Goal: Transaction & Acquisition: Purchase product/service

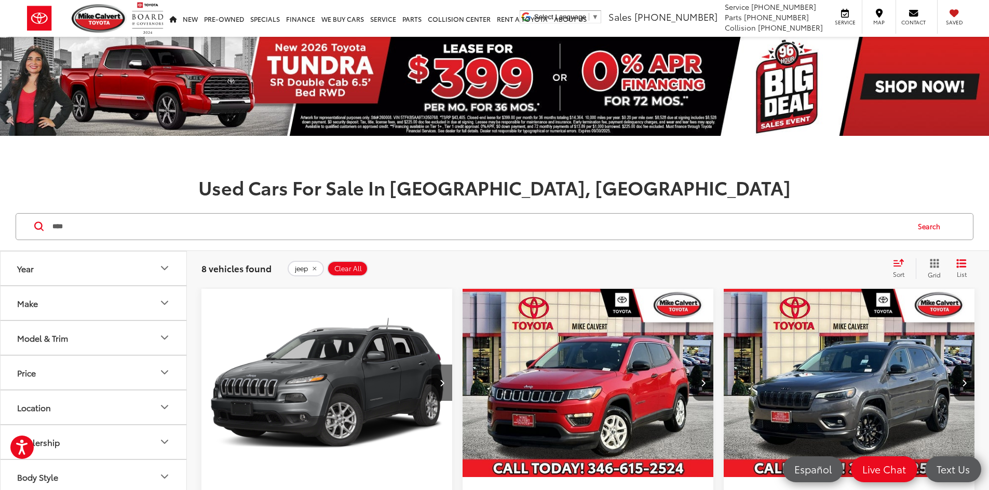
click at [347, 214] on input "****" at bounding box center [479, 226] width 856 height 25
click at [0, 0] on li "jeep wrangler" at bounding box center [0, 0] width 0 height 0
click at [312, 266] on icon "remove jeep" at bounding box center [314, 269] width 7 height 6
click at [311, 261] on div "8 vehicles found jeep Clear All + 0" at bounding box center [542, 269] width 683 height 17
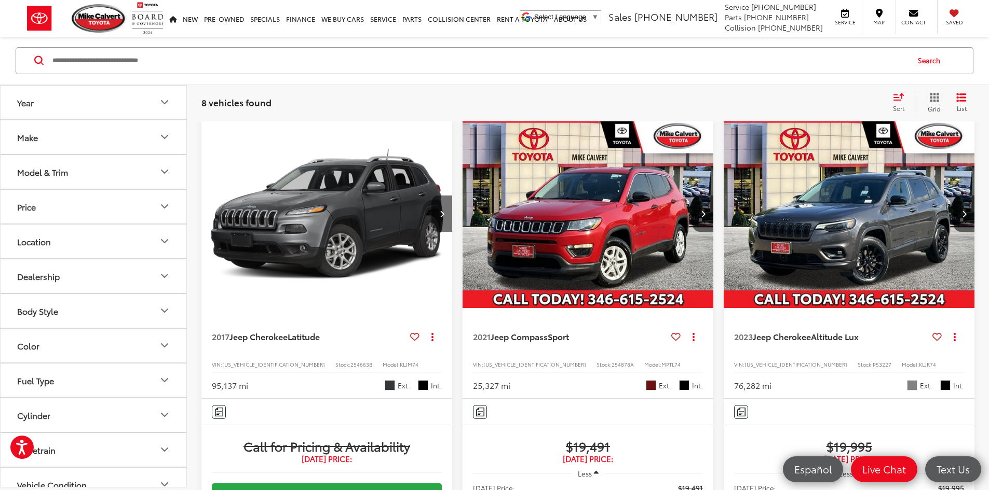
scroll to position [166, 0]
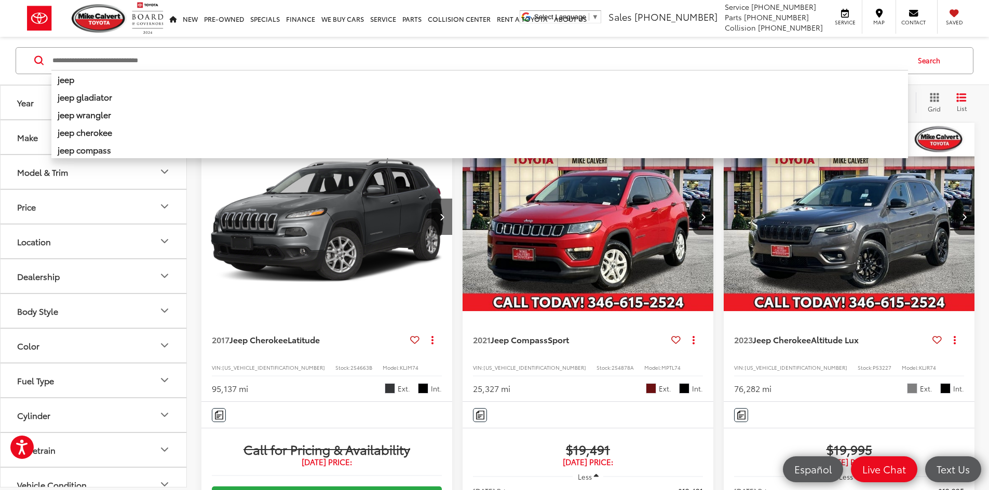
click at [289, 61] on input "Search by Make, Model, or Keyword" at bounding box center [479, 60] width 856 height 25
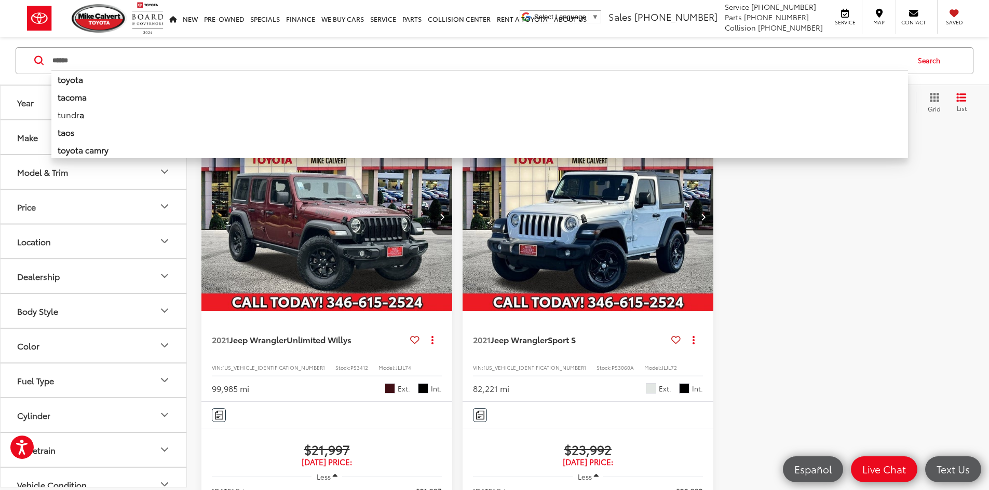
type input "******"
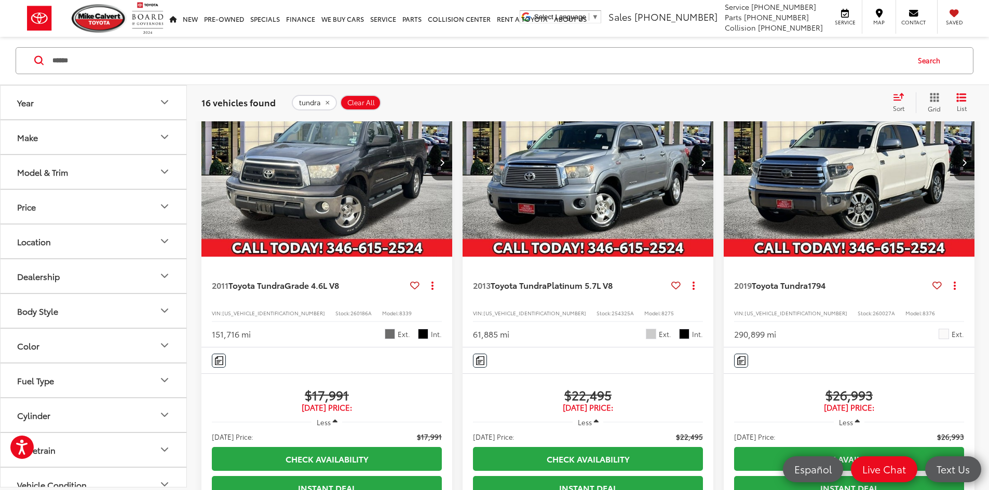
scroll to position [169, 0]
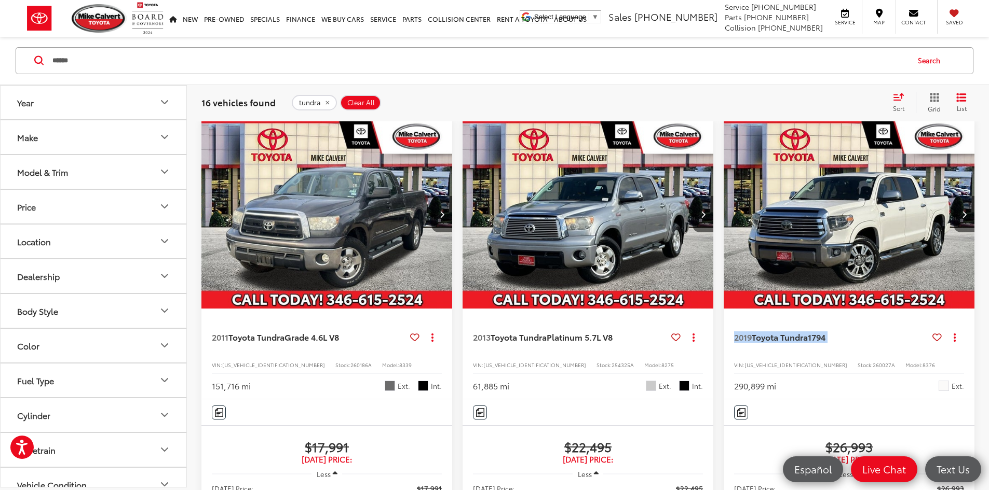
drag, startPoint x: 603, startPoint y: 292, endPoint x: 707, endPoint y: 297, distance: 105.0
click at [724, 309] on div "2019 Toyota Tundra 1794 Copy Link Share Print View Details VIN: [US_VEHICLE_IDE…" at bounding box center [849, 354] width 251 height 91
drag, startPoint x: 595, startPoint y: 337, endPoint x: 653, endPoint y: 339, distance: 58.2
click at [724, 336] on div "2019 Toyota Tundra 1794 Copy Link Share Print View Details VIN: [US_VEHICLE_IDE…" at bounding box center [849, 354] width 251 height 91
click at [724, 400] on div "Features Bluetooth® 4WD/AWD Heated Seats Keyless Entry Automatic High Beams Eme…" at bounding box center [849, 413] width 251 height 26
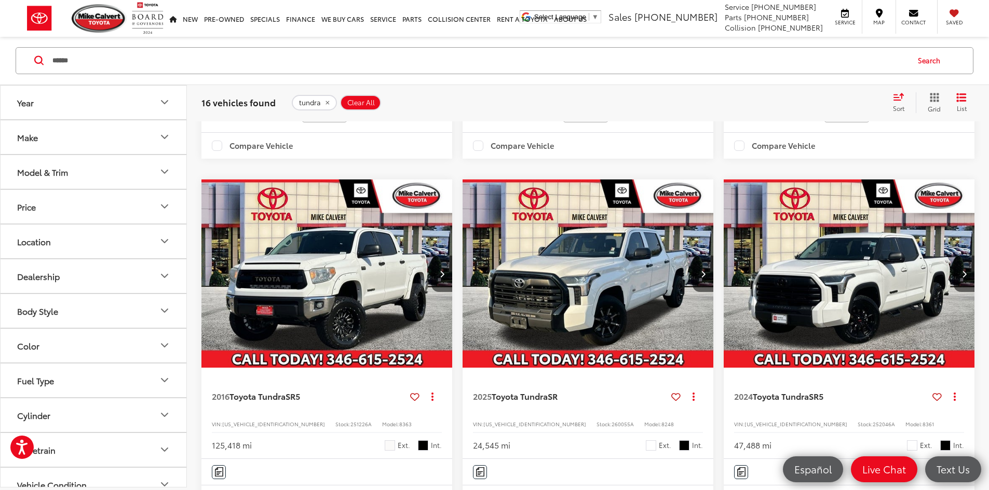
scroll to position [740, 0]
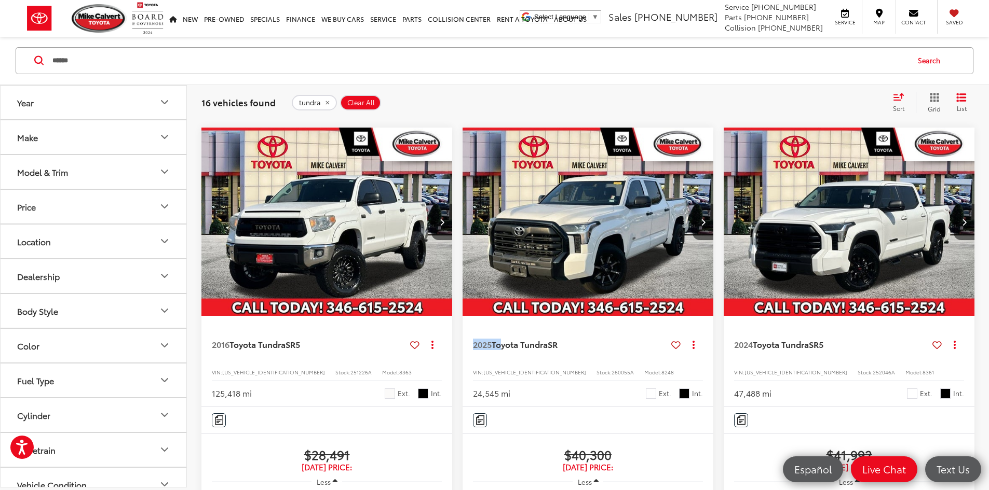
drag, startPoint x: 208, startPoint y: 289, endPoint x: 237, endPoint y: 288, distance: 28.6
click at [462, 316] on div "2025 Toyota Tundra SR Copy Link Share Print View Details VIN: [US_VEHICLE_IDENT…" at bounding box center [587, 361] width 251 height 91
drag, startPoint x: 209, startPoint y: 337, endPoint x: 236, endPoint y: 338, distance: 26.5
click at [462, 338] on div "2025 Toyota Tundra SR Copy Link Share Print View Details VIN: [US_VEHICLE_IDENT…" at bounding box center [587, 361] width 251 height 91
drag, startPoint x: 326, startPoint y: 398, endPoint x: 346, endPoint y: 398, distance: 19.2
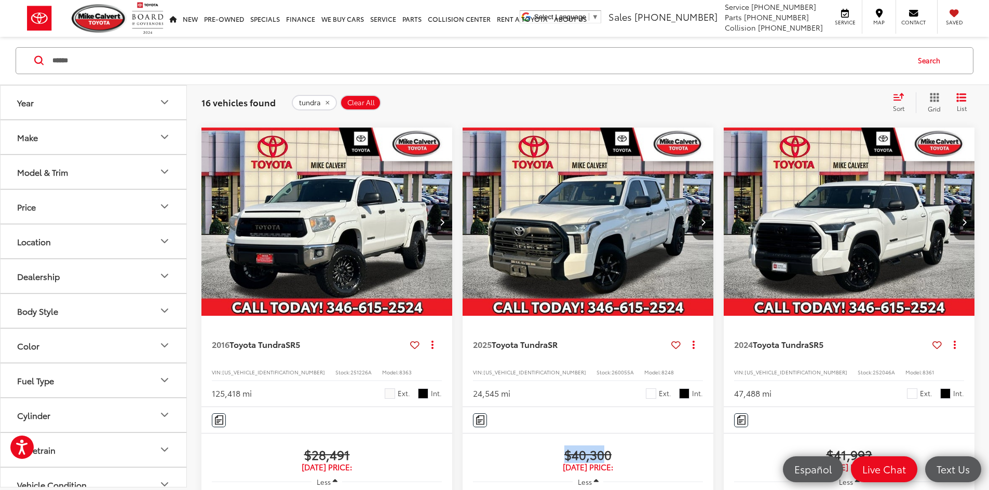
click at [473, 447] on span "$40,300" at bounding box center [588, 455] width 230 height 16
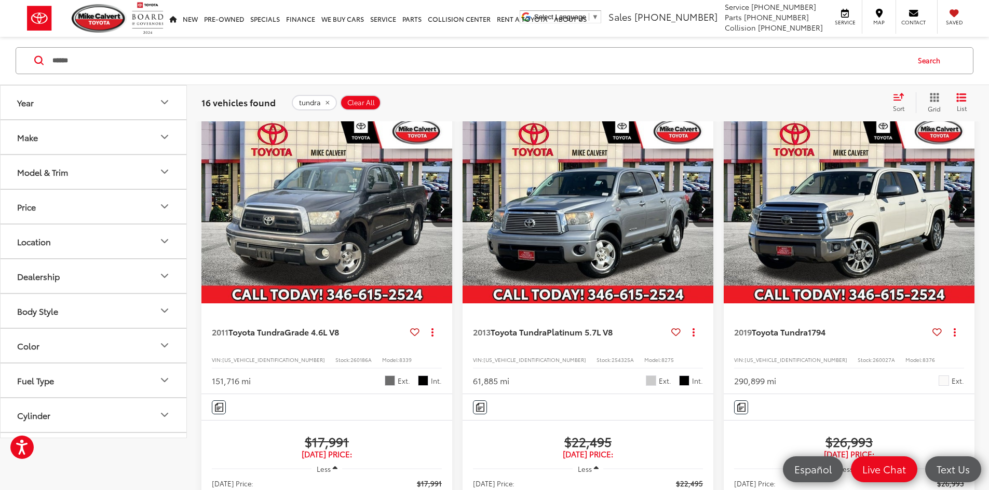
scroll to position [117, 0]
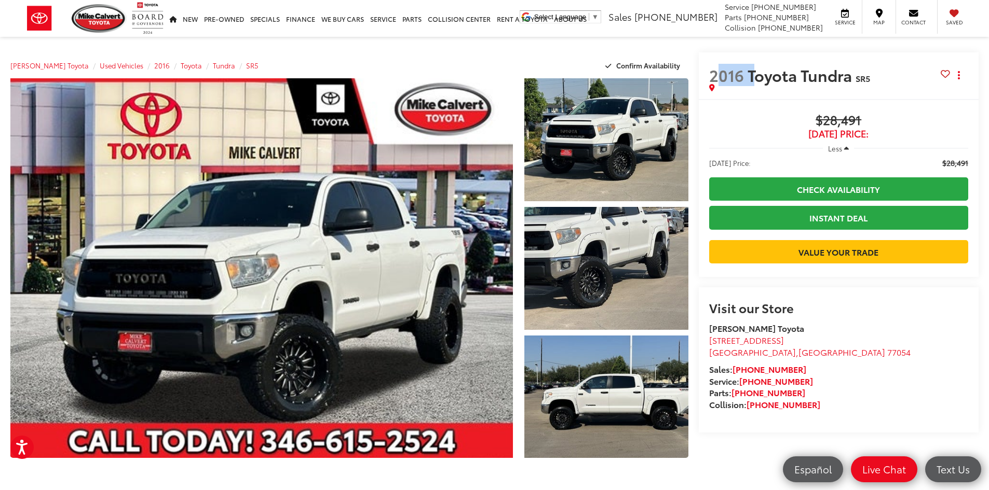
drag, startPoint x: 729, startPoint y: 82, endPoint x: 757, endPoint y: 85, distance: 28.1
click at [757, 84] on span "2016 Toyota Tundra" at bounding box center [782, 75] width 146 height 18
click at [729, 110] on div "Buy $28,491 [DATE] Price: Less [DATE] Price: $28,491 Check Availability Instant…" at bounding box center [839, 188] width 280 height 178
drag, startPoint x: 815, startPoint y: 117, endPoint x: 894, endPoint y: 130, distance: 80.4
click at [878, 107] on div "Buy $28,491 Today's Price: Less Today's Price: $28,491 Check Availability Insta…" at bounding box center [839, 188] width 280 height 178
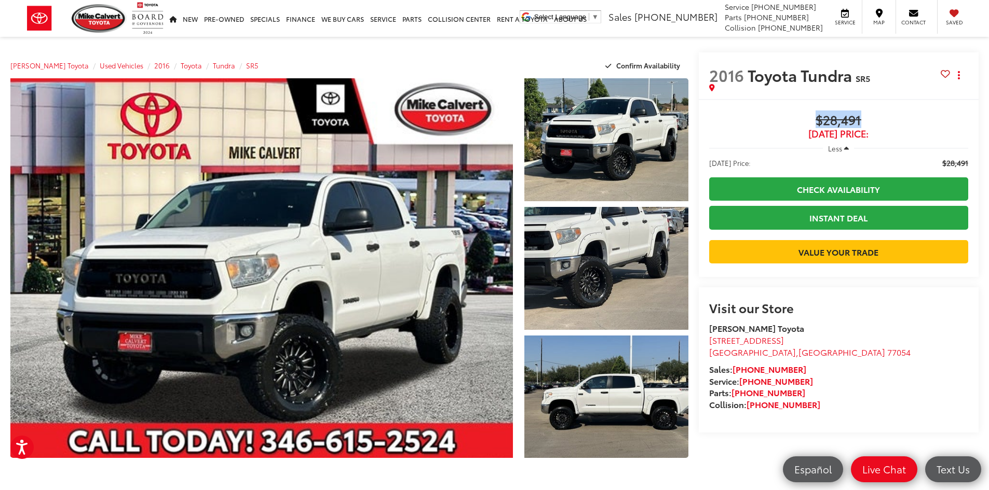
click at [774, 122] on span "$28,491" at bounding box center [838, 121] width 259 height 16
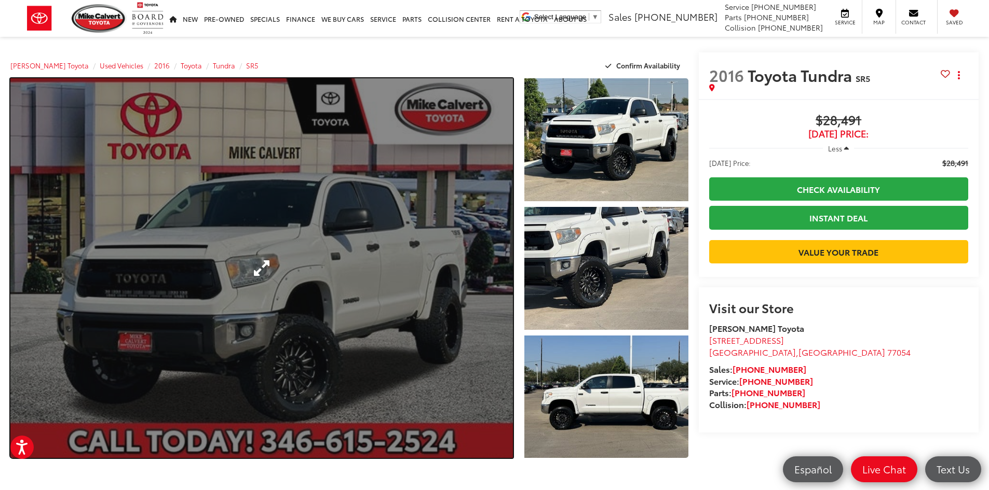
click at [467, 281] on link "Expand Photo 0" at bounding box center [261, 268] width 502 height 380
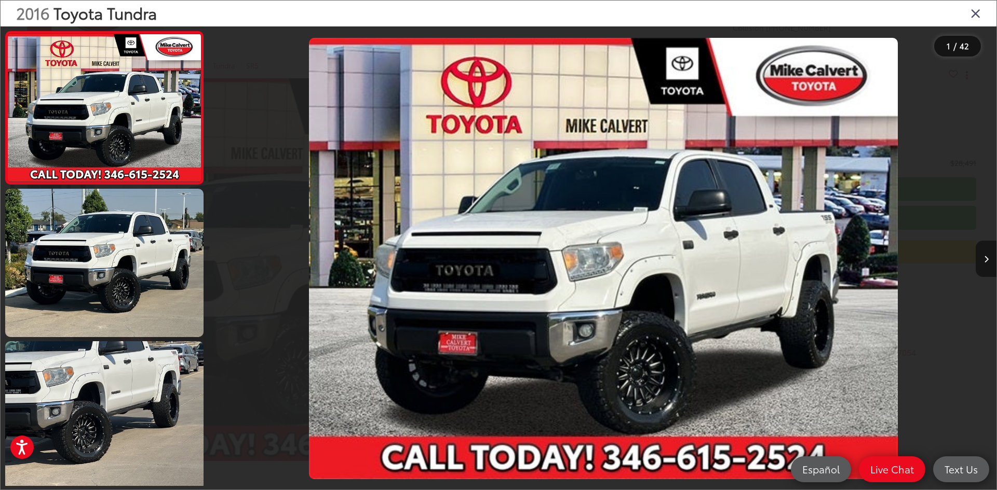
click at [985, 259] on icon "Next image" at bounding box center [986, 259] width 5 height 7
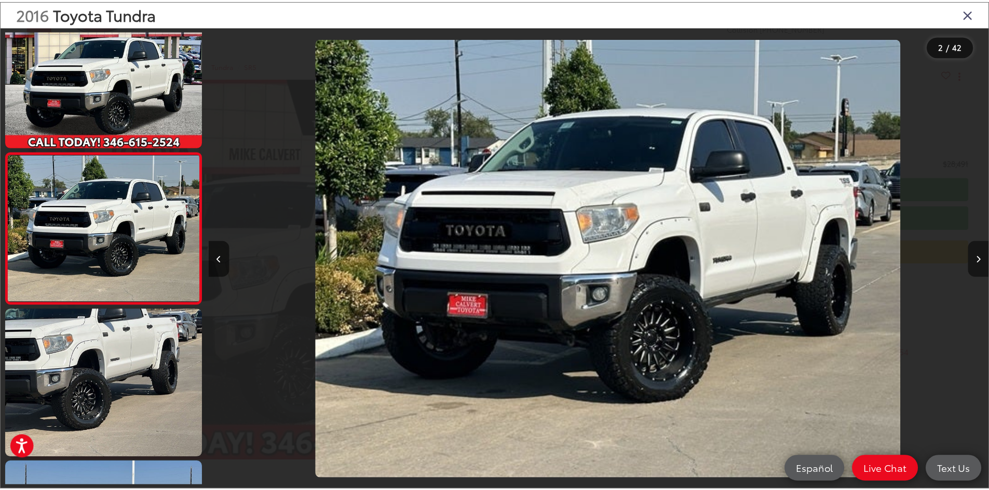
scroll to position [0, 786]
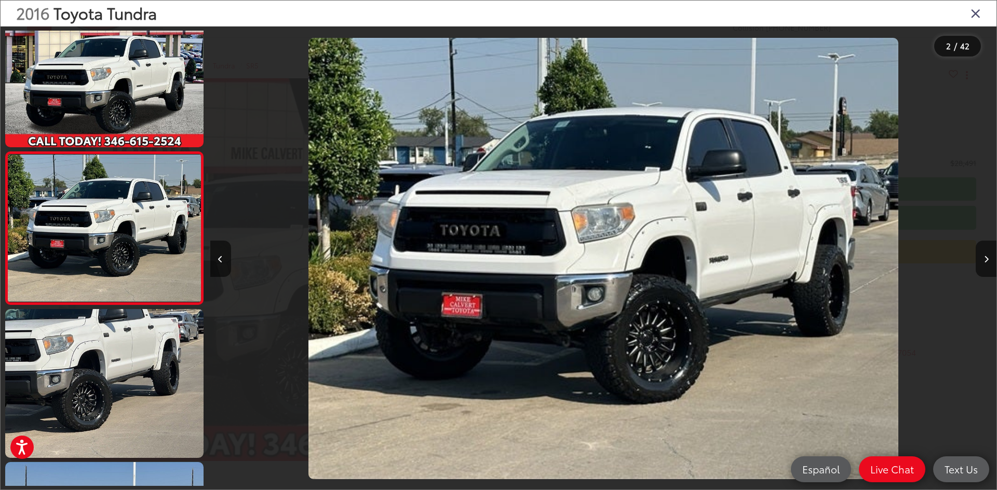
click at [973, 15] on icon "Close gallery" at bounding box center [975, 12] width 10 height 13
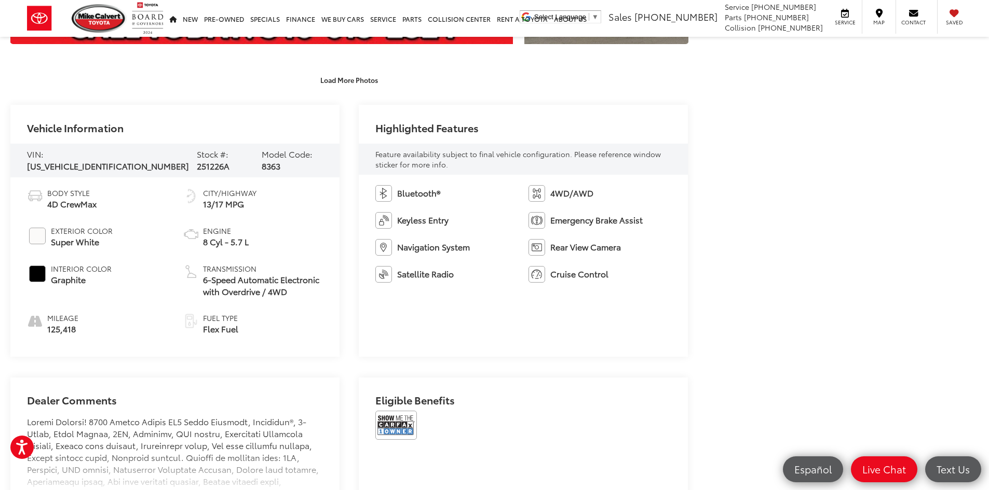
scroll to position [415, 0]
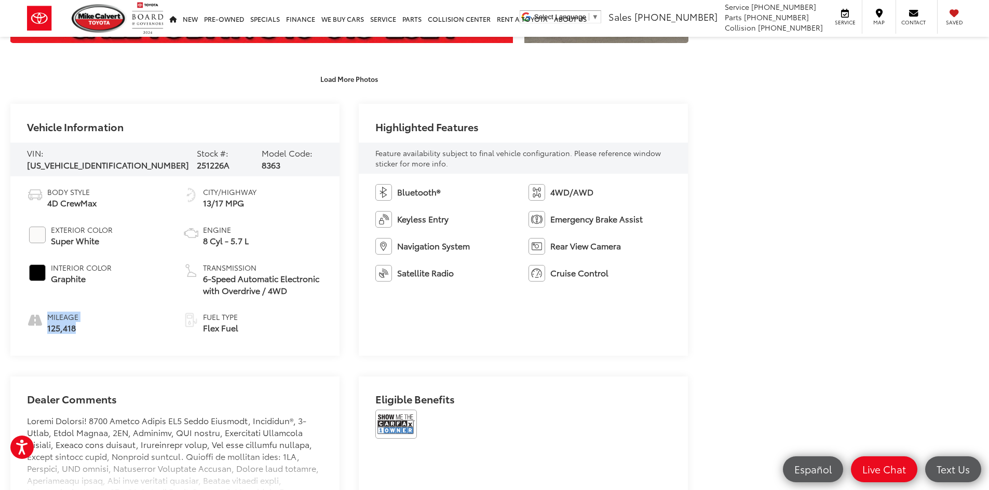
drag, startPoint x: 52, startPoint y: 323, endPoint x: 93, endPoint y: 330, distance: 41.5
click at [90, 330] on li "Mileage 125,418" at bounding box center [97, 323] width 140 height 22
click at [130, 319] on li "Mileage 125,418" at bounding box center [97, 323] width 140 height 22
click at [280, 339] on div "Body Style 4D CrewMax Exterior Color Super White Interior Color Graphite Mileag…" at bounding box center [174, 266] width 329 height 180
drag, startPoint x: 197, startPoint y: 240, endPoint x: 250, endPoint y: 243, distance: 53.0
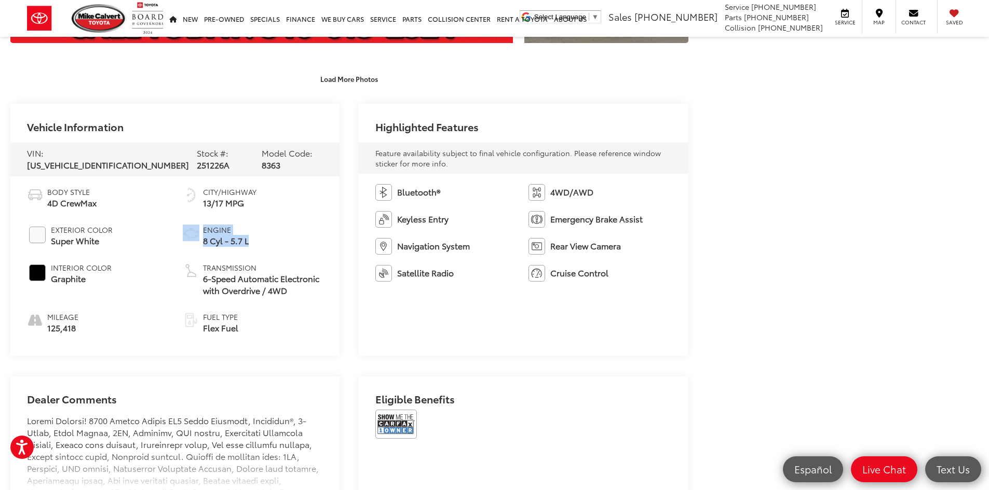
click at [250, 243] on li "Engine 8 Cyl - 5.7 L" at bounding box center [253, 236] width 140 height 22
click at [288, 239] on li "Engine 8 Cyl - 5.7 L" at bounding box center [253, 236] width 140 height 22
click at [297, 393] on h2 "Dealer Comments" at bounding box center [175, 404] width 296 height 22
click at [399, 432] on img at bounding box center [396, 424] width 42 height 29
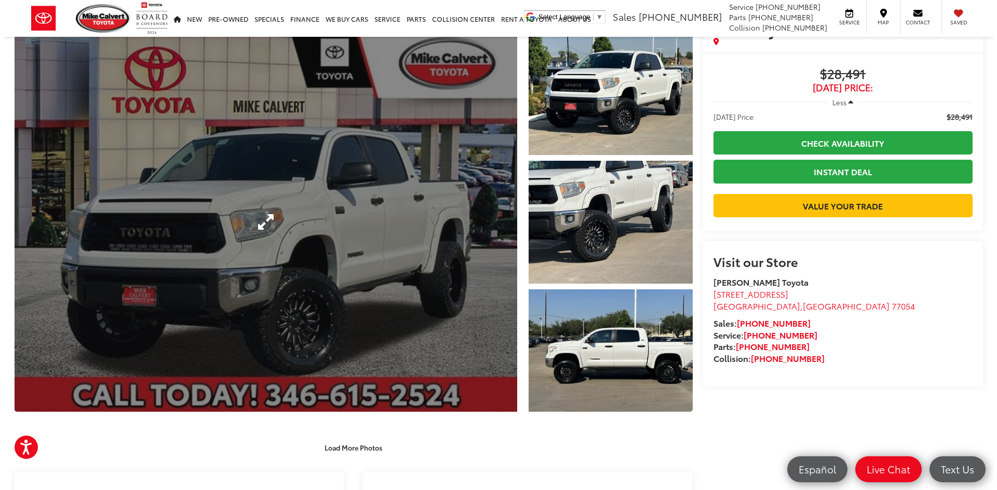
scroll to position [0, 0]
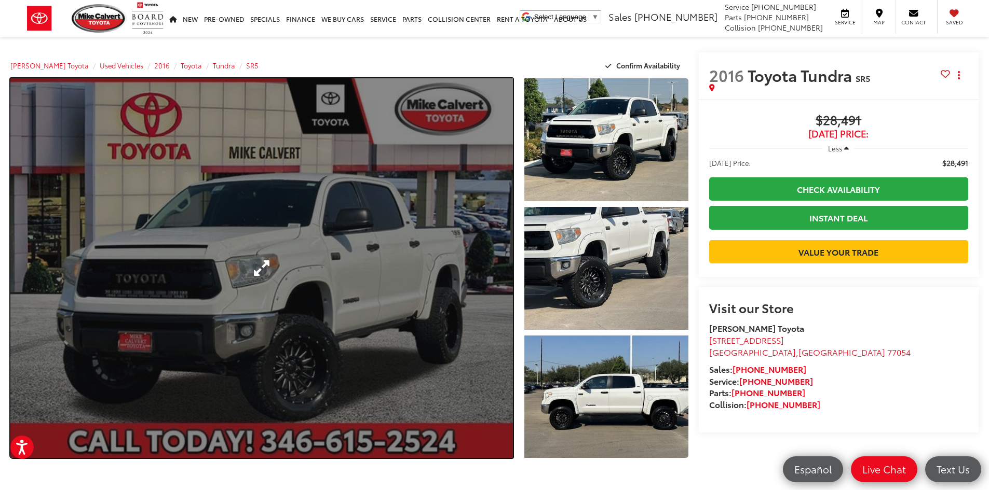
click at [304, 213] on link "Expand Photo 0" at bounding box center [261, 268] width 502 height 380
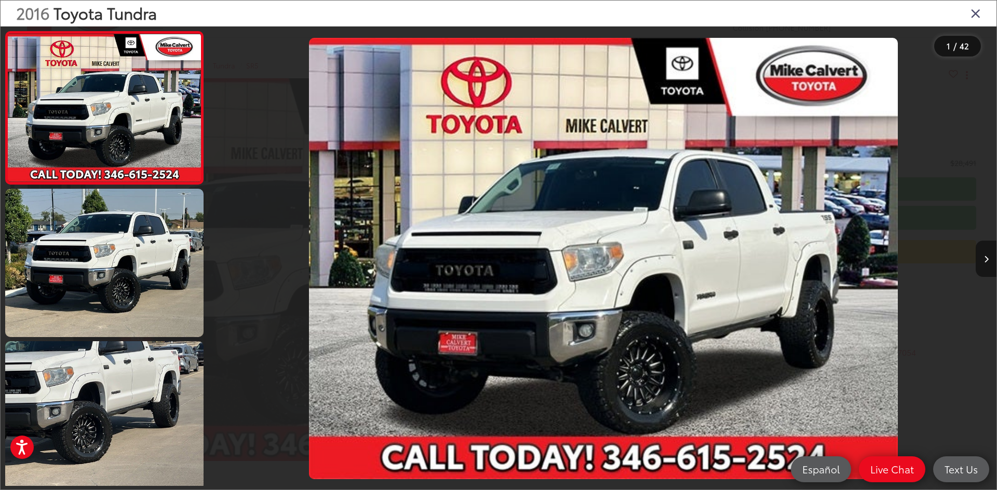
click at [988, 266] on button "Next image" at bounding box center [985, 259] width 21 height 36
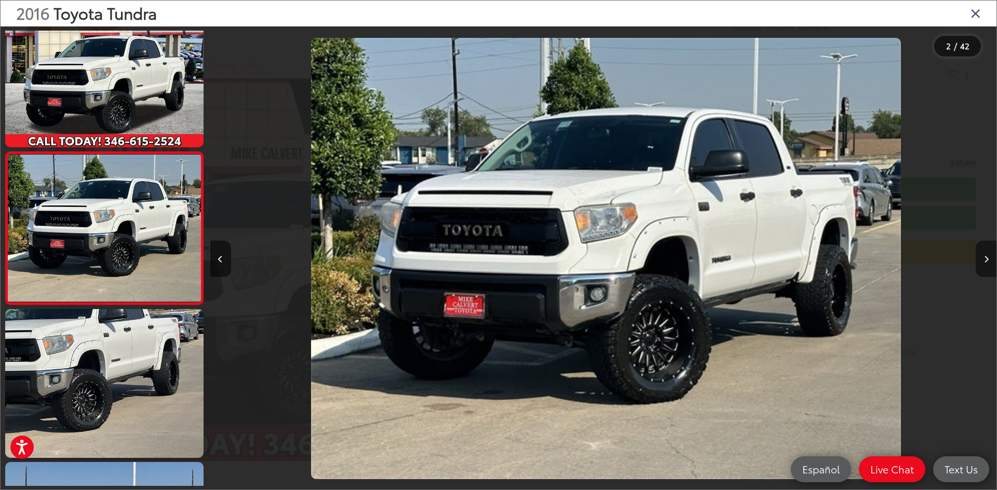
scroll to position [0, 786]
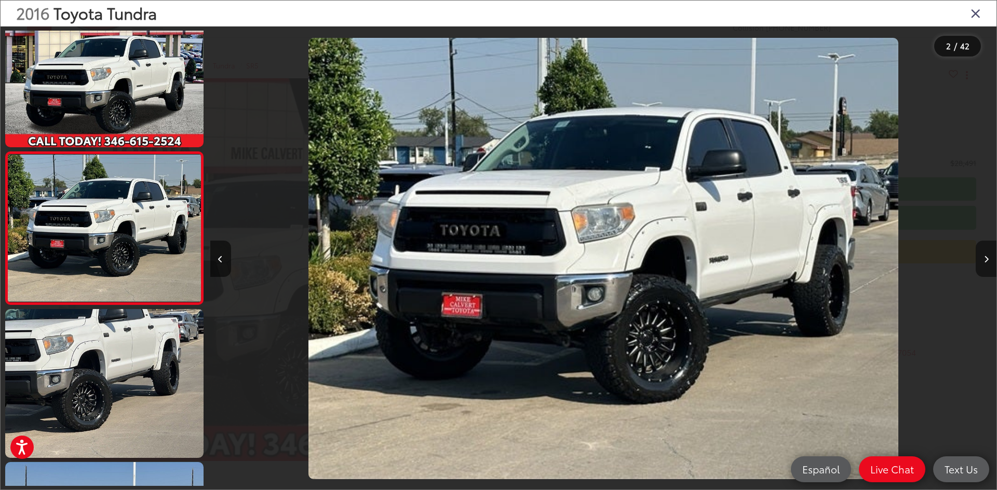
click at [986, 257] on icon "Next image" at bounding box center [986, 259] width 5 height 7
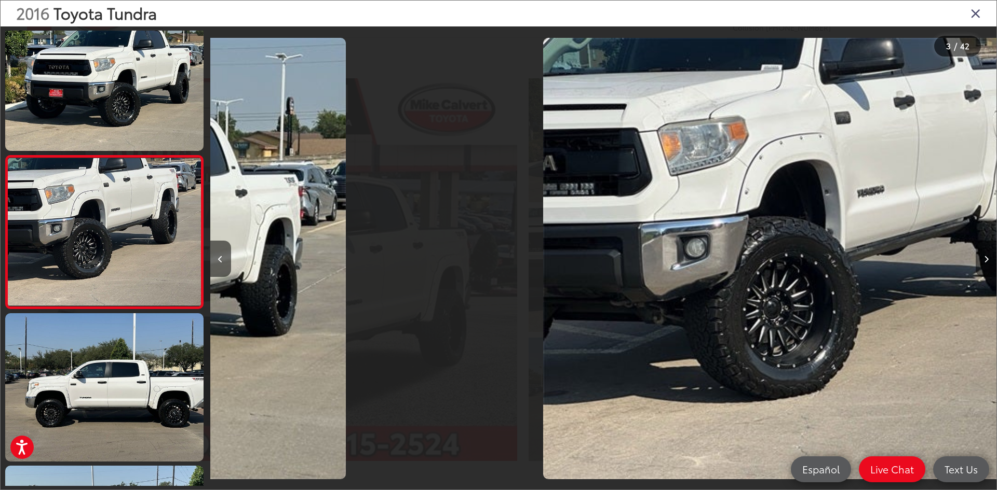
scroll to position [185, 0]
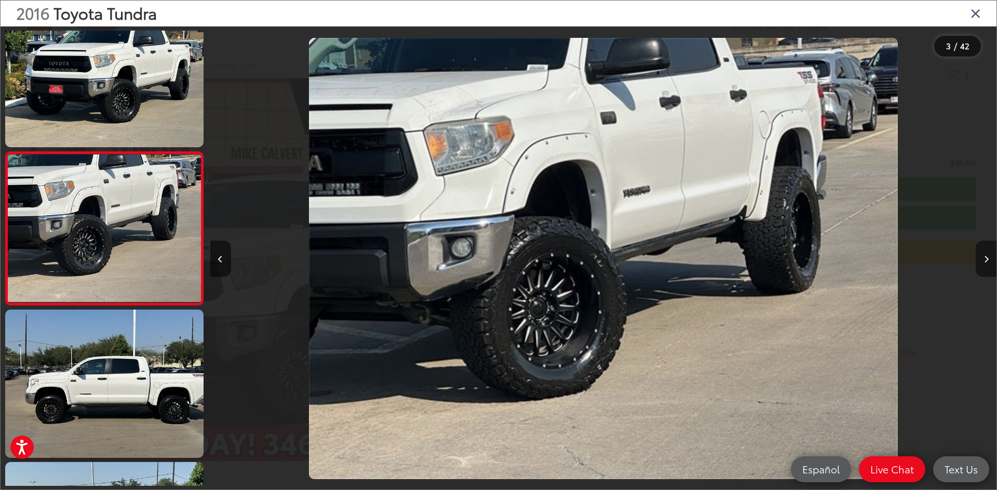
click at [986, 257] on icon "Next image" at bounding box center [986, 259] width 5 height 7
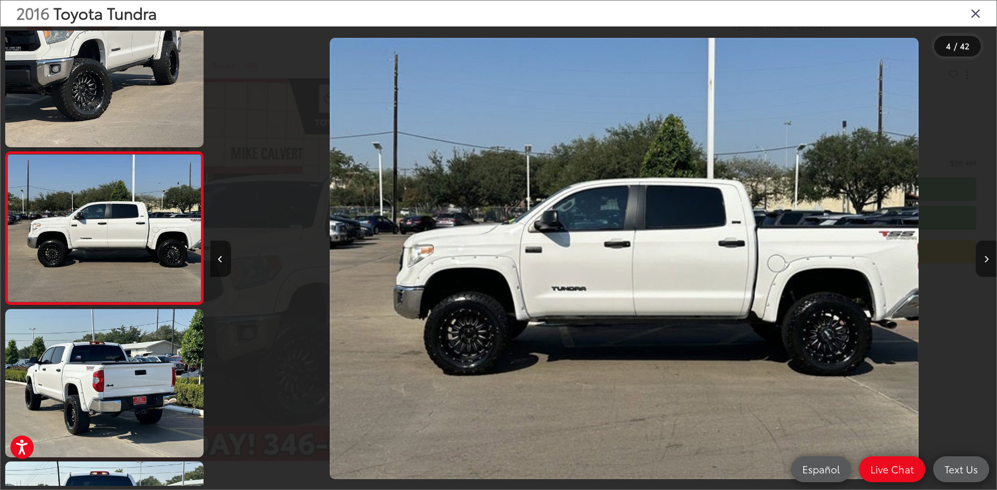
scroll to position [0, 2358]
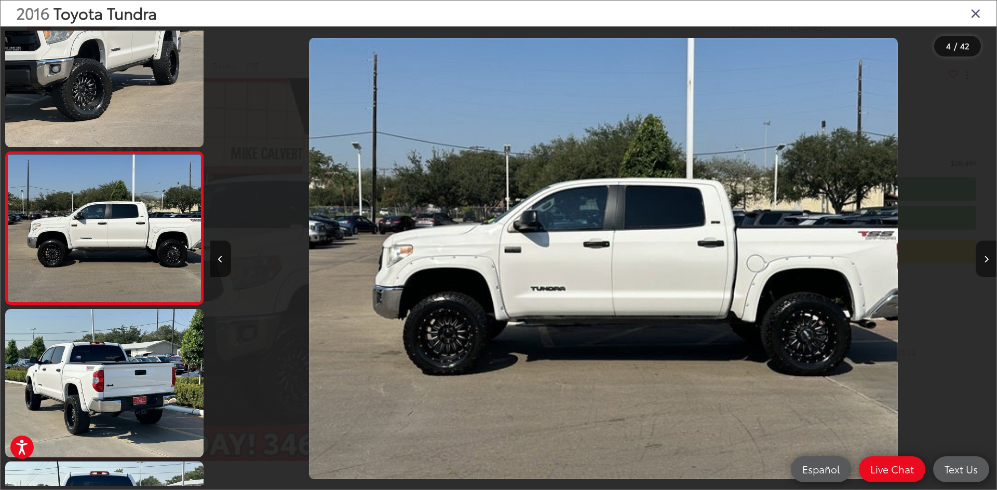
click at [986, 260] on icon "Next image" at bounding box center [986, 259] width 5 height 7
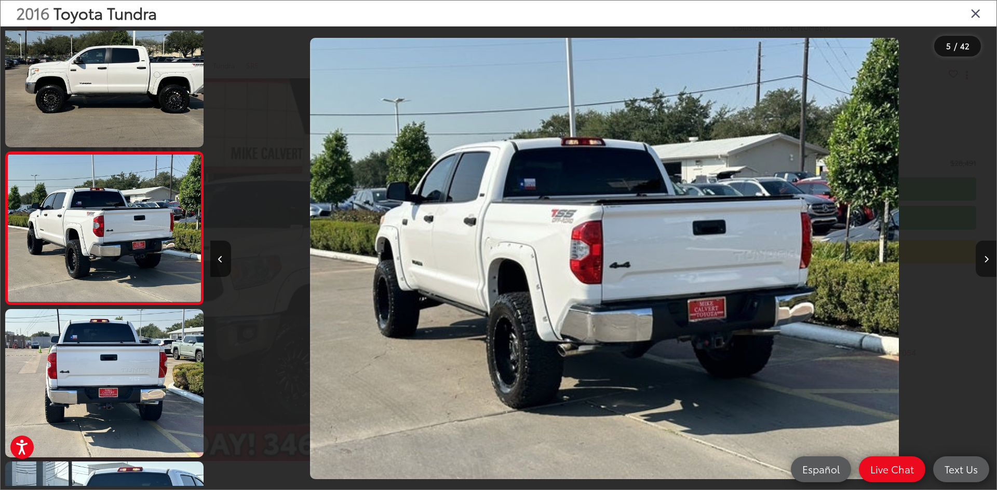
scroll to position [0, 3144]
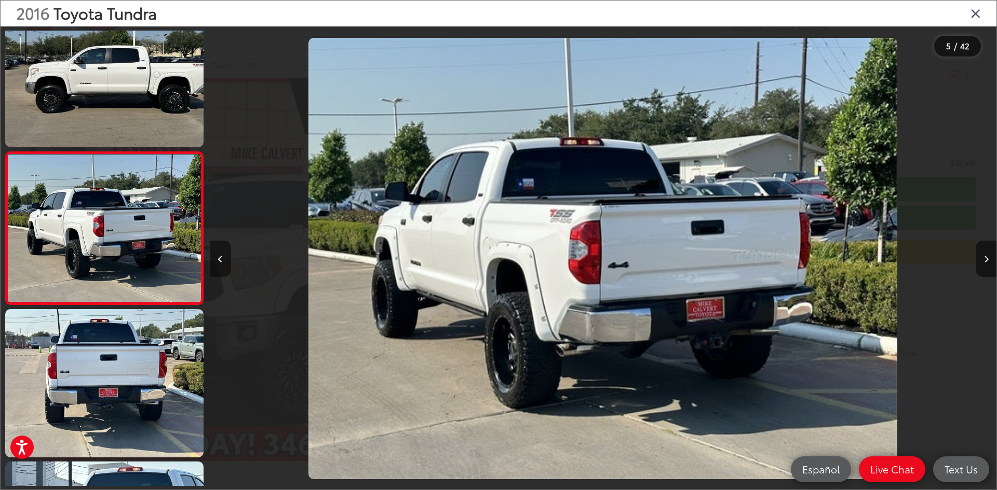
click at [220, 263] on icon "Previous image" at bounding box center [220, 259] width 5 height 7
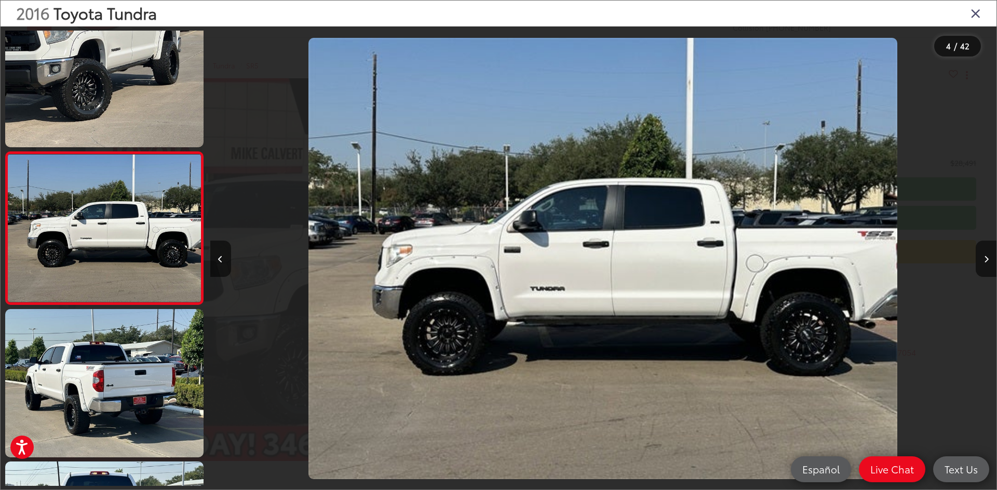
scroll to position [0, 2358]
click at [985, 268] on button "Next image" at bounding box center [985, 259] width 21 height 36
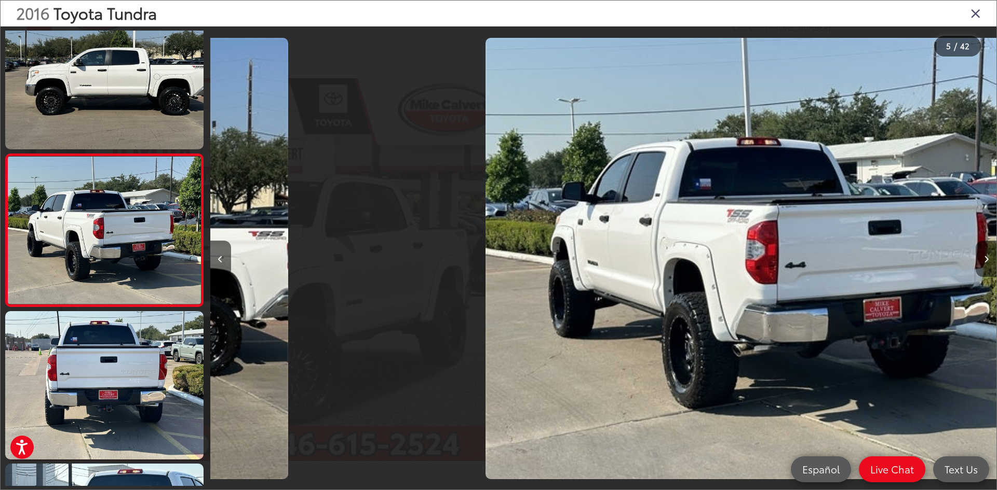
scroll to position [490, 0]
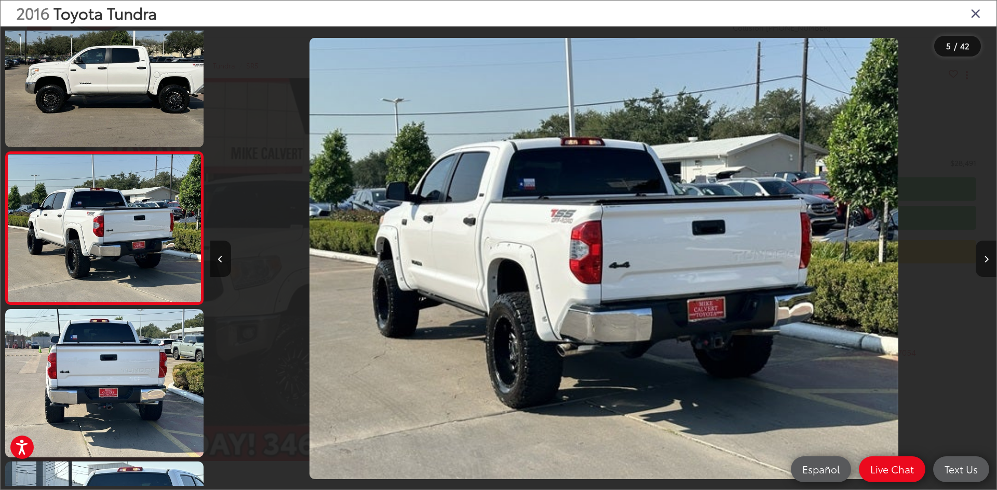
click at [985, 268] on button "Next image" at bounding box center [985, 259] width 21 height 36
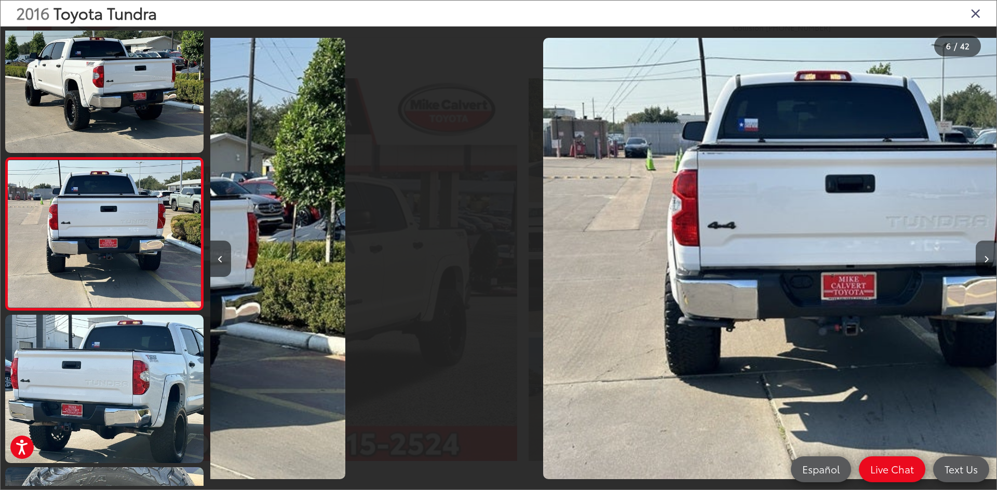
scroll to position [643, 0]
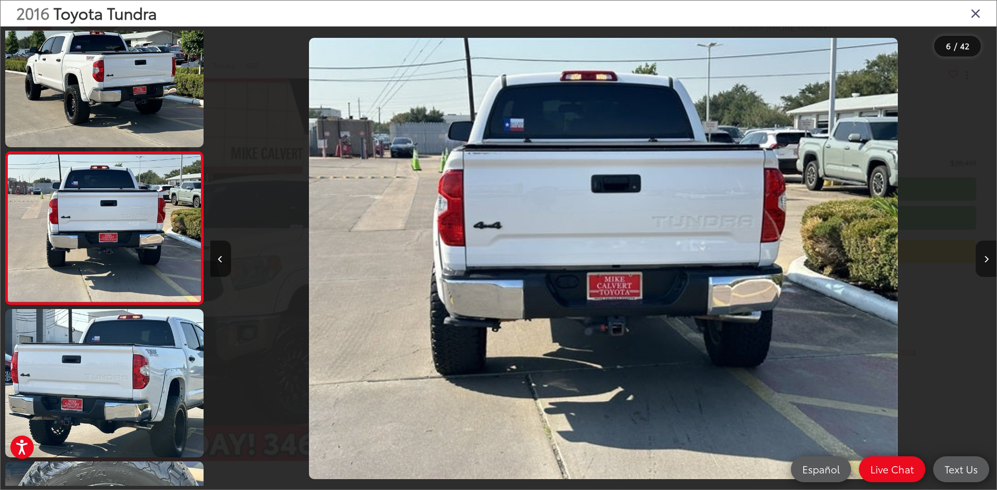
click at [985, 268] on button "Next image" at bounding box center [985, 259] width 21 height 36
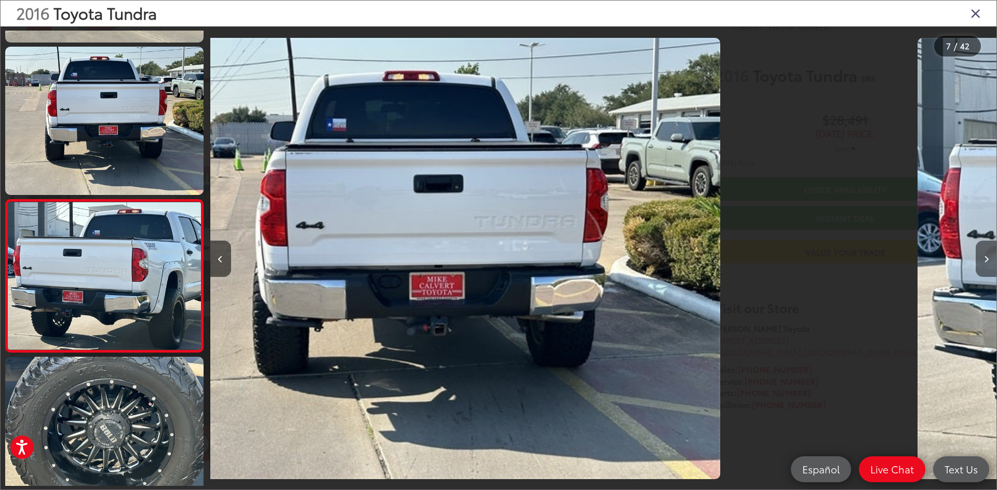
scroll to position [0, 0]
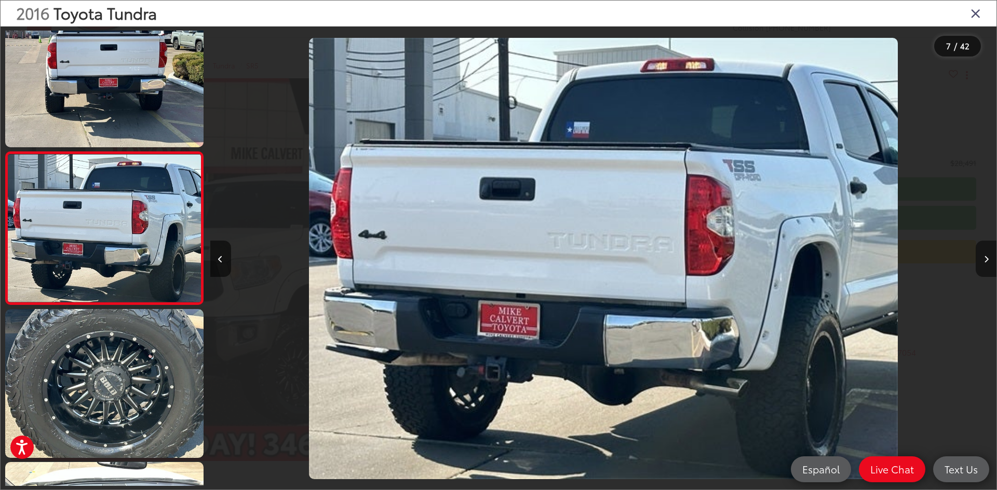
click at [985, 268] on button "Next image" at bounding box center [985, 259] width 21 height 36
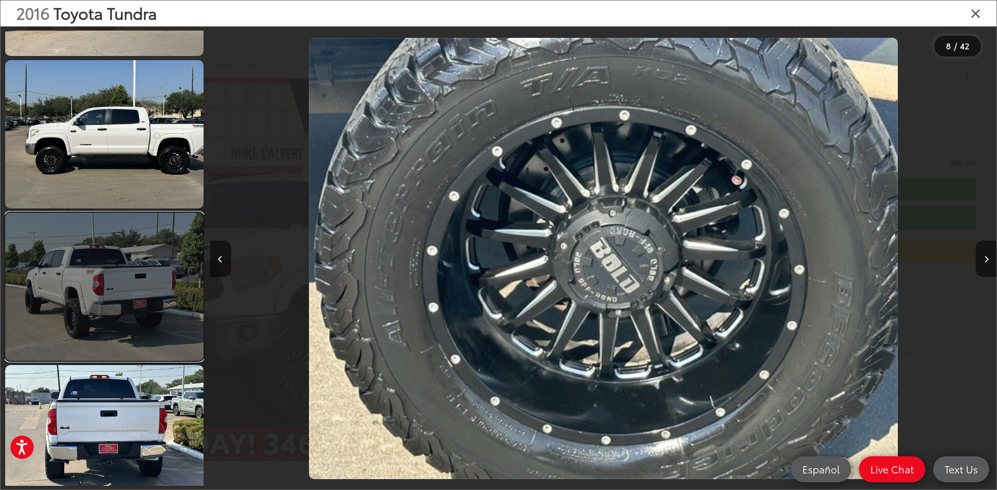
click at [152, 234] on link at bounding box center [104, 287] width 198 height 148
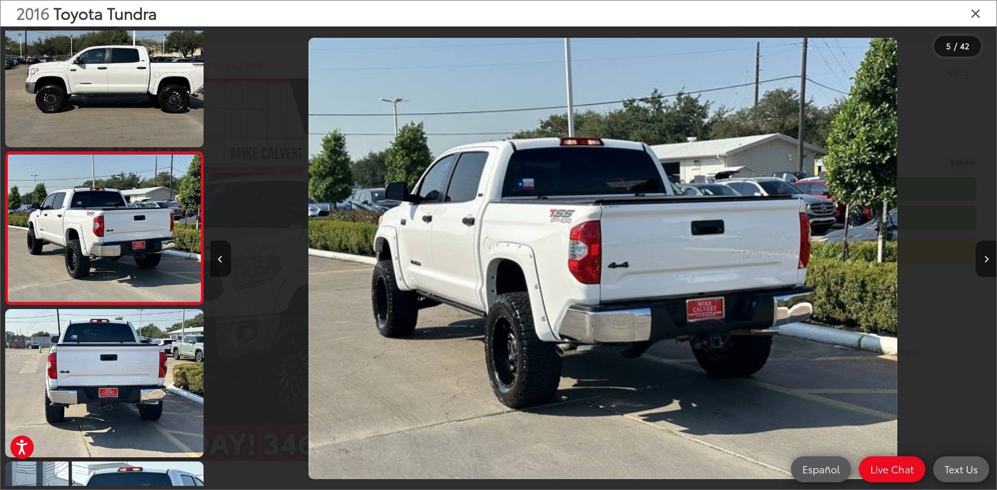
drag, startPoint x: 980, startPoint y: 10, endPoint x: 977, endPoint y: 17, distance: 7.7
click at [980, 11] on div "2016 Toyota Tundra" at bounding box center [498, 14] width 995 height 26
click at [976, 13] on icon "Close gallery" at bounding box center [975, 12] width 10 height 13
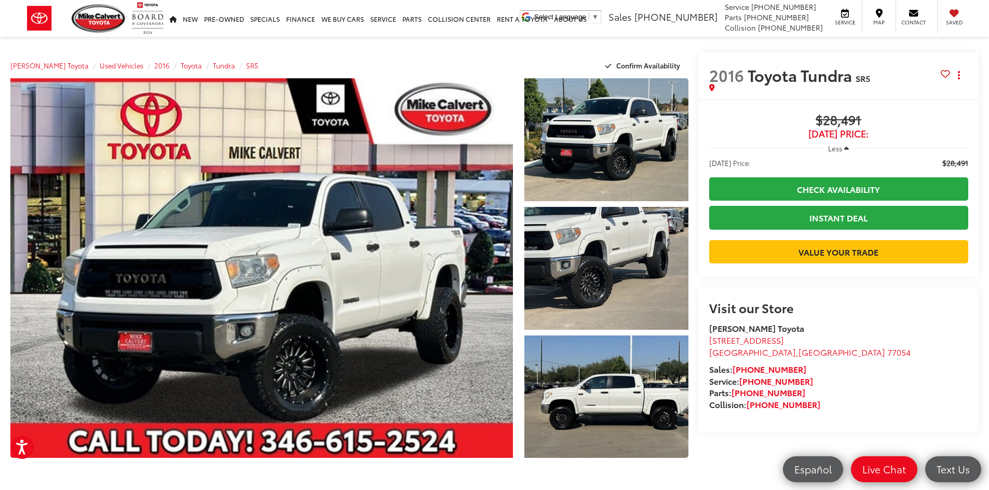
scroll to position [208, 0]
